Goal: Check status

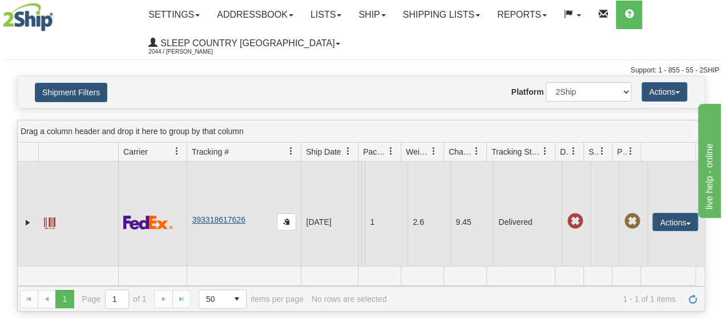
click at [214, 224] on link "393318617626" at bounding box center [218, 219] width 53 height 9
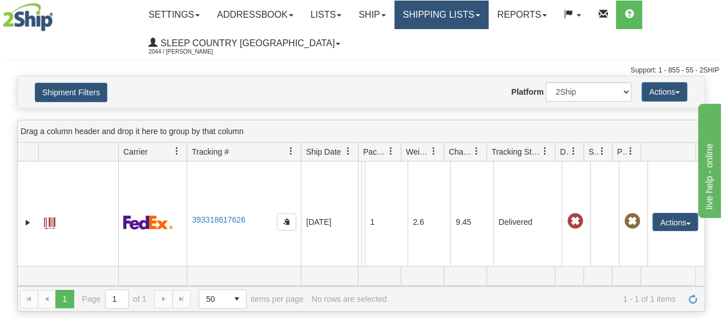
drag, startPoint x: 487, startPoint y: 13, endPoint x: 452, endPoint y: 39, distance: 43.1
click at [487, 13] on link "Shipping lists" at bounding box center [441, 15] width 94 height 29
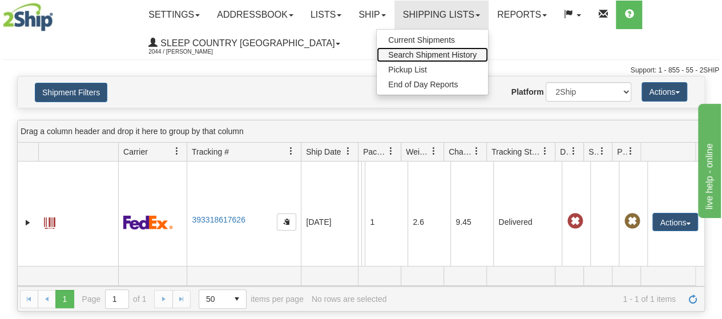
click at [437, 56] on span "Search Shipment History" at bounding box center [432, 54] width 88 height 9
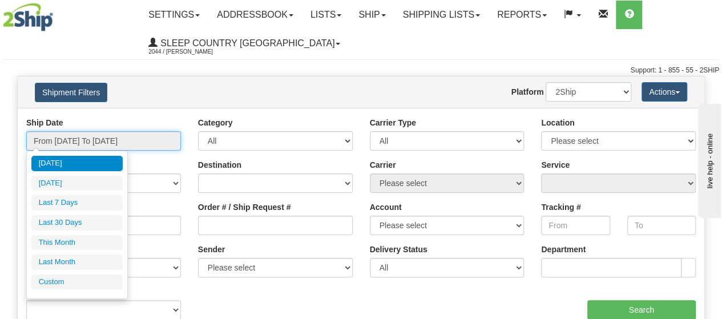
drag, startPoint x: 156, startPoint y: 141, endPoint x: 101, endPoint y: 210, distance: 88.5
click at [154, 143] on input "From [DATE] To [DATE]" at bounding box center [103, 140] width 155 height 19
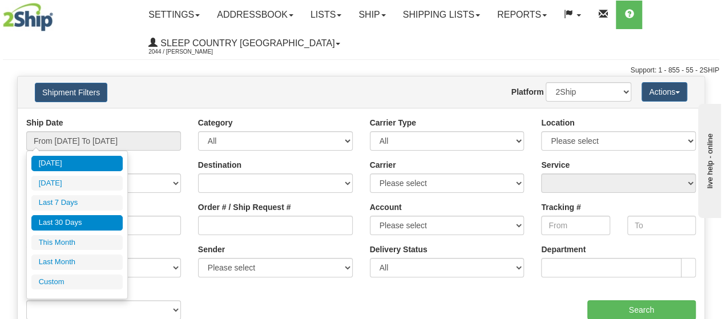
click at [94, 221] on li "Last 30 Days" at bounding box center [76, 222] width 91 height 15
type input "From [DATE] To [DATE]"
